Goal: Check status: Check status

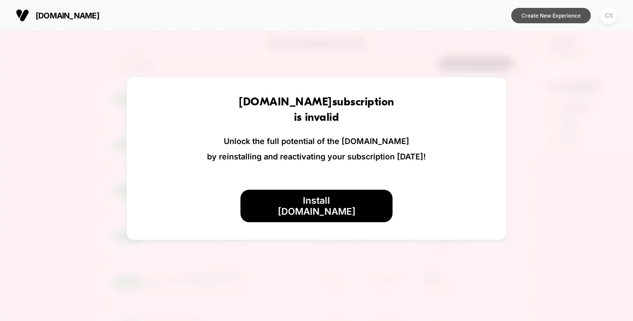
click at [528, 19] on button "Create New Experience" at bounding box center [551, 15] width 80 height 15
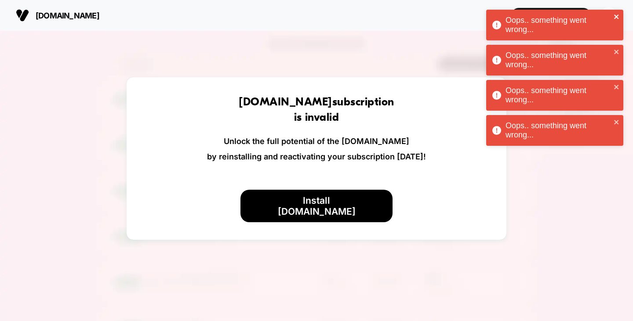
click at [615, 15] on icon "close" at bounding box center [617, 16] width 6 height 7
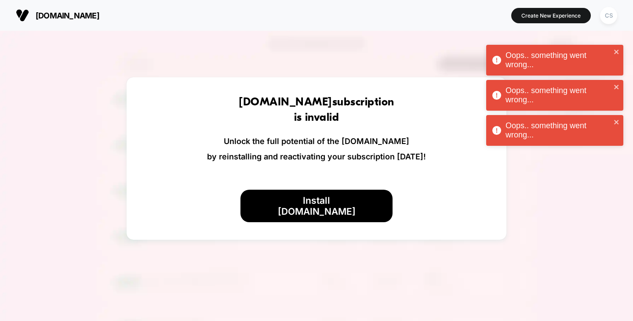
click at [613, 15] on div "Oops.. something went wrong... Oops.. something went wrong... Oops.. something …" at bounding box center [555, 80] width 141 height 144
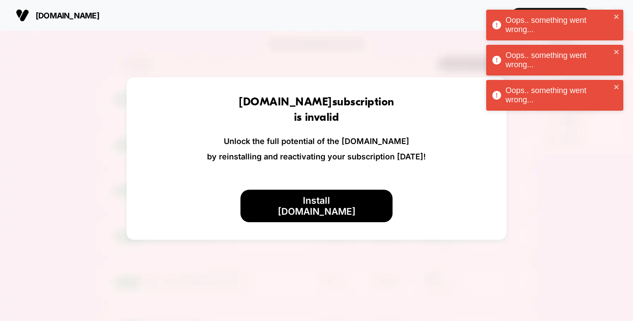
click at [68, 16] on span "sonno.co.uk" at bounding box center [68, 15] width 64 height 9
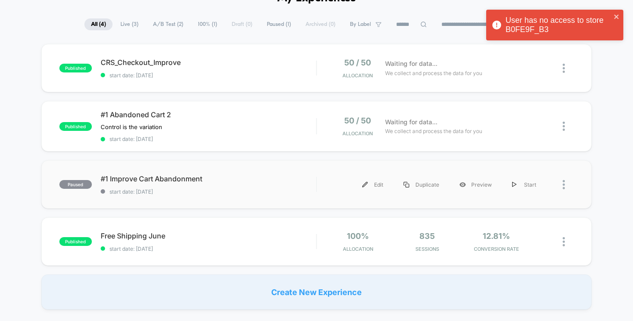
scroll to position [44, 0]
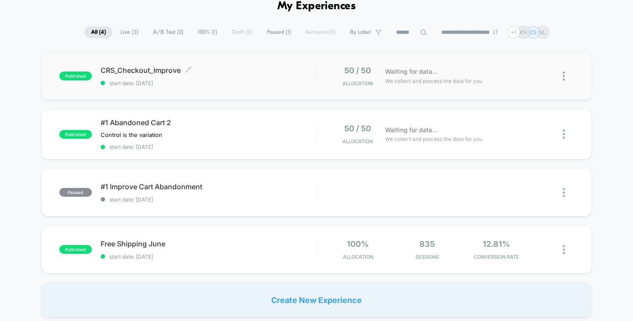
click at [219, 78] on div "CRS_Checkout_Improve Click to edit experience details Click to edit experience …" at bounding box center [209, 76] width 216 height 21
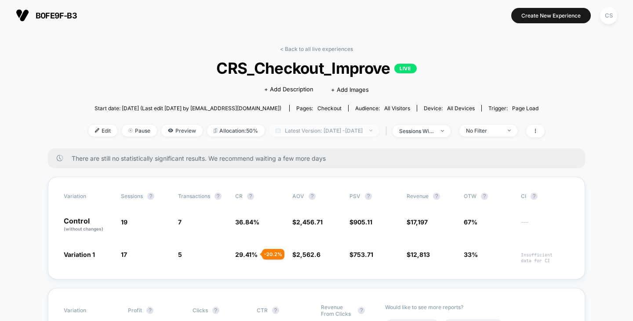
click at [364, 130] on span "Latest Version: Sep 1, 2025 - Sep 2, 2025" at bounding box center [324, 131] width 110 height 12
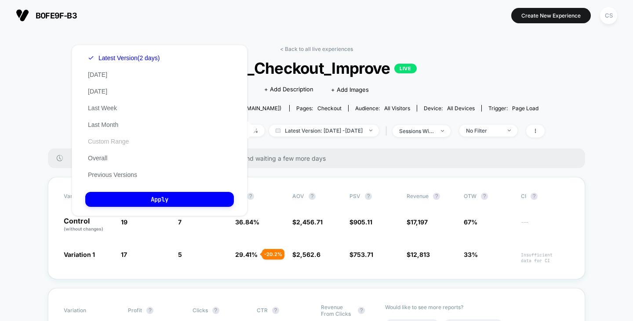
click at [107, 142] on button "Custom Range" at bounding box center [108, 142] width 46 height 8
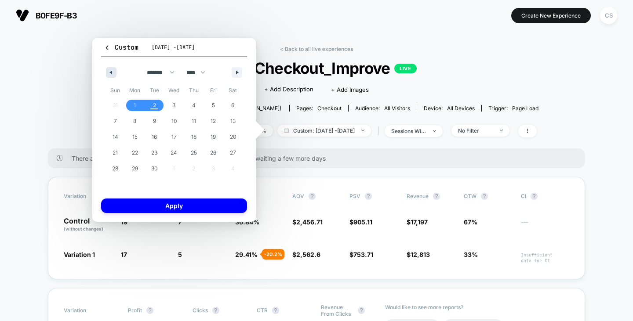
click at [110, 73] on icon "button" at bounding box center [110, 73] width 4 height 4
select select "*"
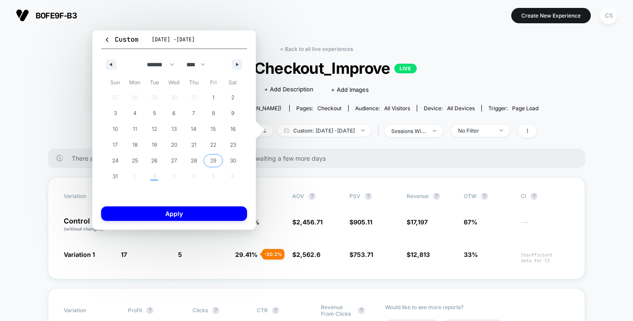
click at [211, 162] on span "29" at bounding box center [213, 161] width 6 height 16
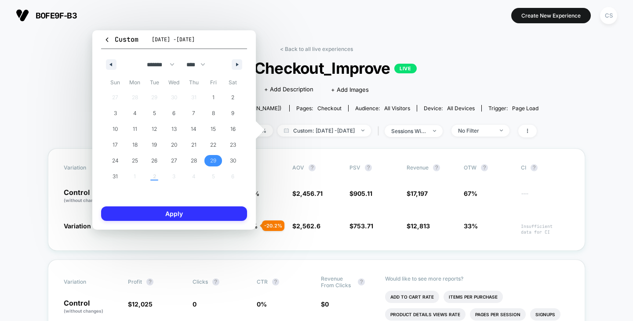
click at [189, 220] on button "Apply" at bounding box center [174, 214] width 146 height 15
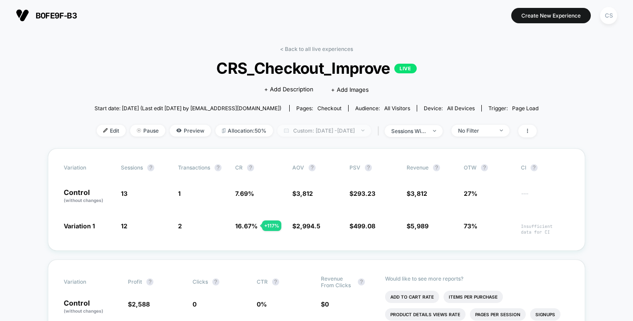
click at [330, 131] on span "Custom: Aug 29, 2025 - Aug 29, 2025" at bounding box center [325, 131] width 94 height 12
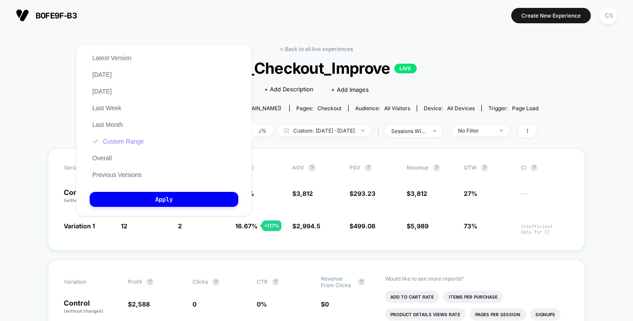
click at [119, 142] on button "Custom Range" at bounding box center [118, 142] width 57 height 8
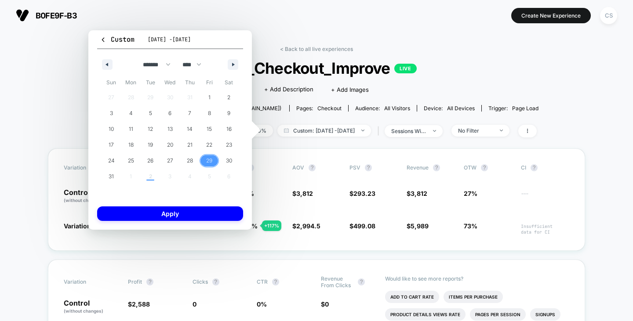
click at [205, 161] on span "29" at bounding box center [210, 160] width 20 height 11
click at [230, 66] on button "button" at bounding box center [233, 64] width 11 height 11
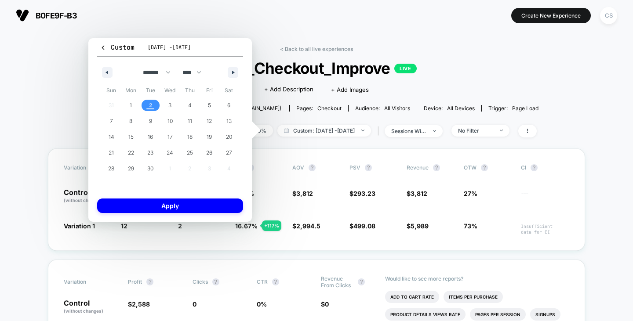
click at [152, 106] on span "2" at bounding box center [151, 105] width 20 height 11
select select "*"
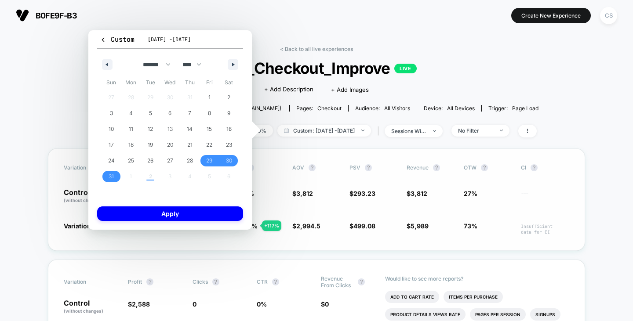
click at [186, 215] on button "Apply" at bounding box center [170, 214] width 146 height 15
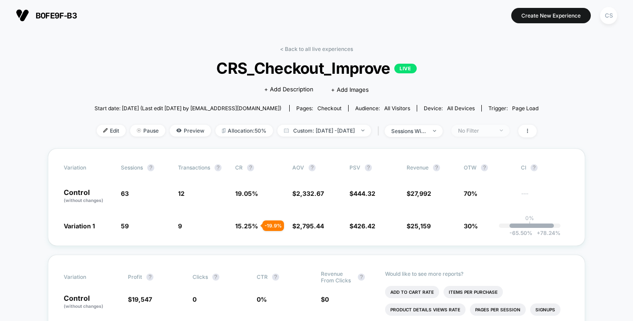
click at [510, 127] on span "No Filter" at bounding box center [481, 131] width 58 height 12
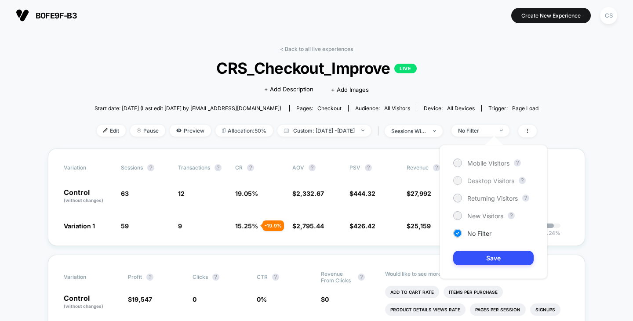
click at [468, 183] on span "Desktop Visitors" at bounding box center [491, 180] width 47 height 7
click at [488, 256] on button "Save" at bounding box center [493, 258] width 80 height 15
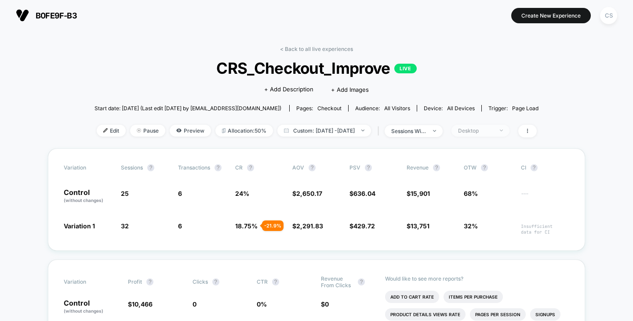
click at [510, 132] on span "Desktop" at bounding box center [481, 131] width 58 height 12
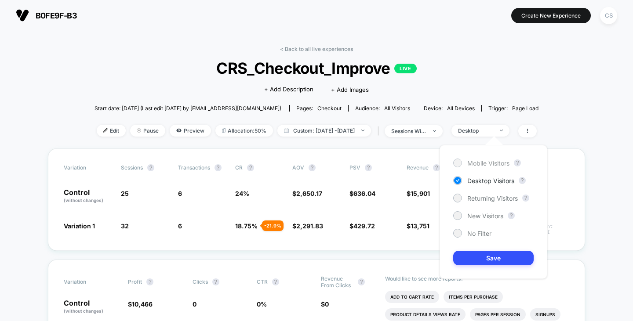
click at [477, 164] on span "Mobile Visitors" at bounding box center [489, 163] width 42 height 7
click at [484, 256] on button "Save" at bounding box center [493, 258] width 80 height 15
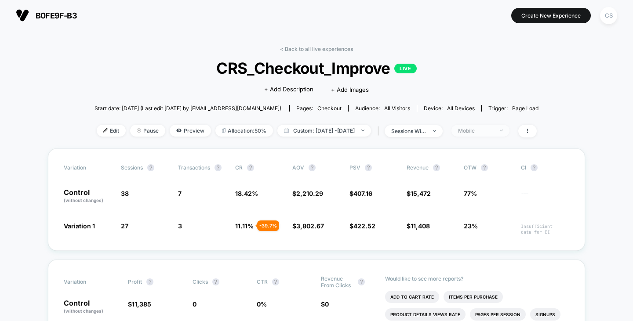
click at [479, 130] on div "Mobile" at bounding box center [475, 131] width 35 height 7
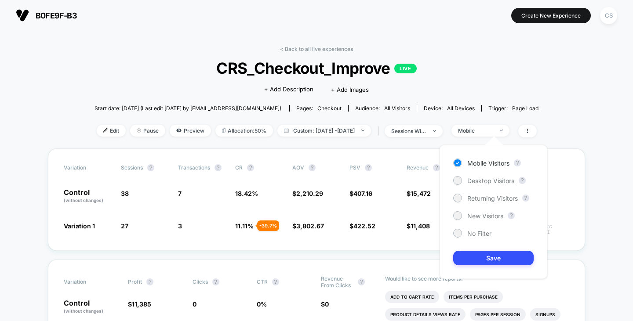
click at [359, 142] on div "< Back to all live experiences CRS_Checkout_Improve LIVE Click to edit experien…" at bounding box center [317, 97] width 444 height 103
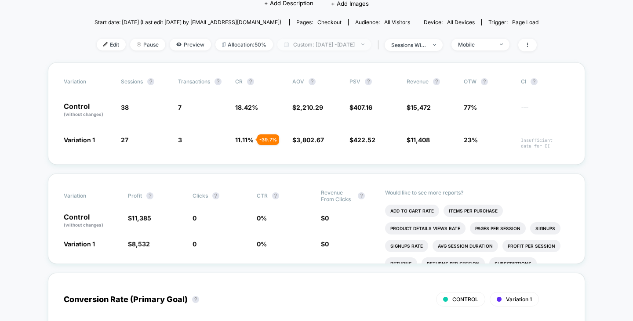
scroll to position [88, 0]
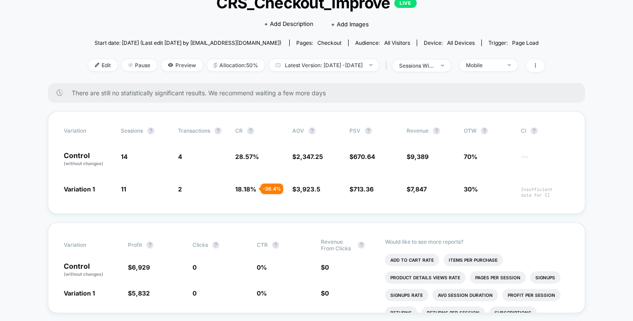
scroll to position [44, 0]
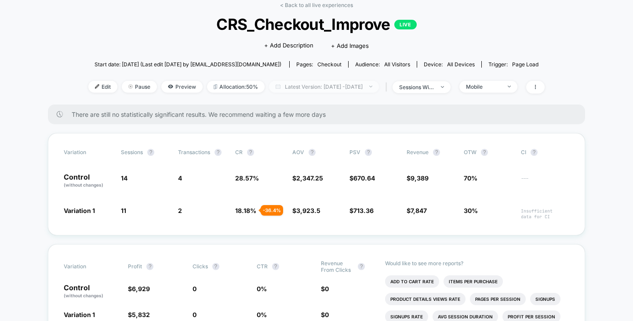
click at [369, 86] on span "Latest Version: [DATE] - [DATE]" at bounding box center [324, 87] width 110 height 12
select select "*"
select select "****"
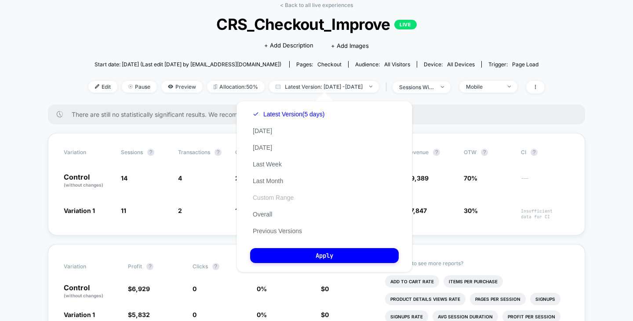
click at [274, 199] on button "Custom Range" at bounding box center [273, 198] width 46 height 8
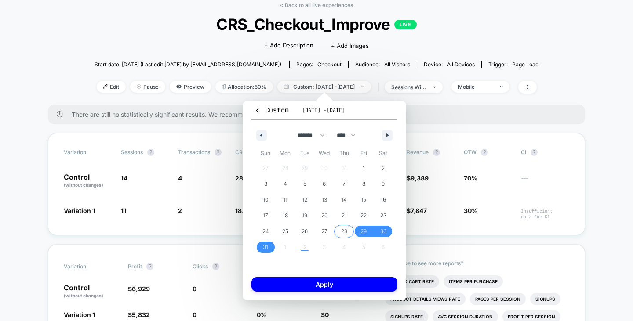
click at [343, 229] on span "28" at bounding box center [344, 232] width 6 height 16
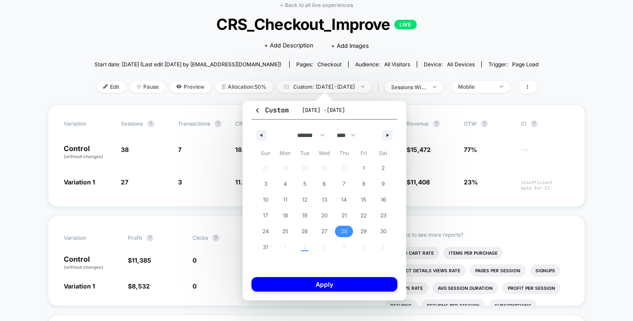
click at [382, 135] on div "******* ******** ***** ***** *** **** **** ****** ********* ******* ******** **…" at bounding box center [325, 133] width 146 height 26
click at [387, 136] on icon "button" at bounding box center [389, 136] width 4 height 4
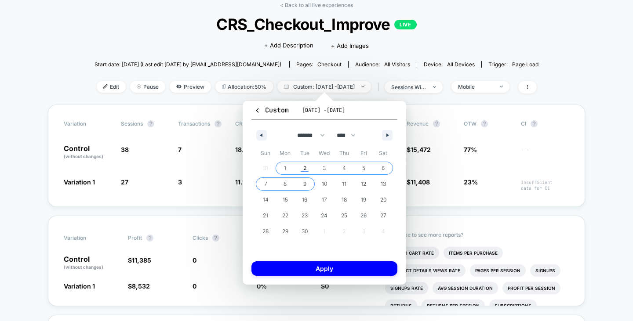
click at [300, 169] on span "2" at bounding box center [305, 168] width 20 height 11
select select "*"
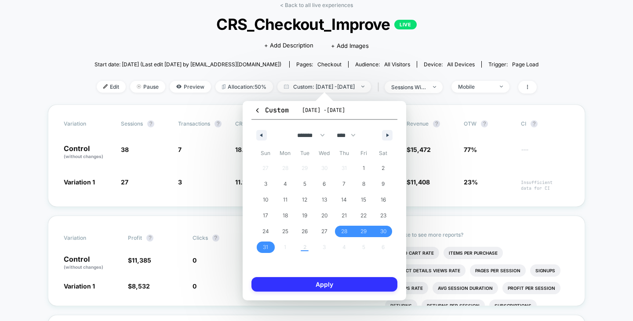
click at [327, 282] on button "Apply" at bounding box center [325, 285] width 146 height 15
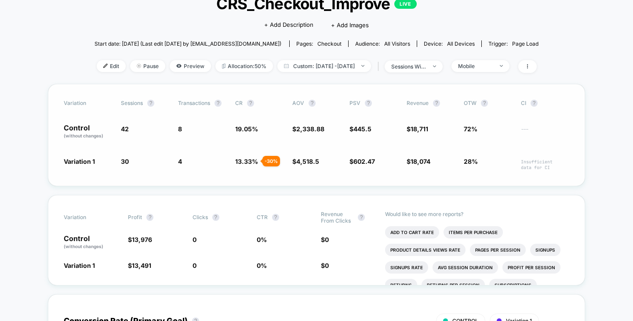
scroll to position [44, 0]
